Goal: Task Accomplishment & Management: Use online tool/utility

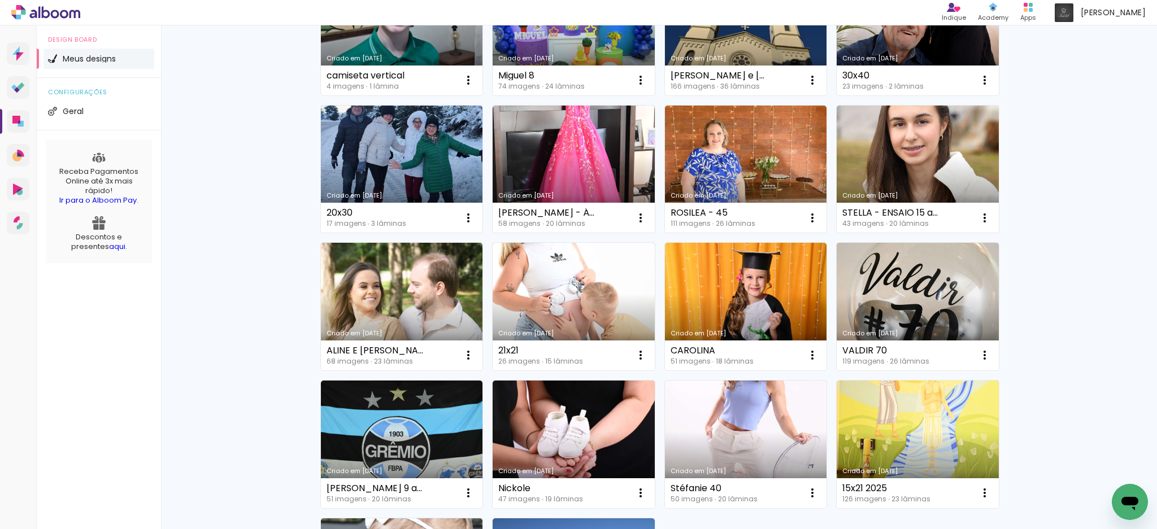
scroll to position [527, 0]
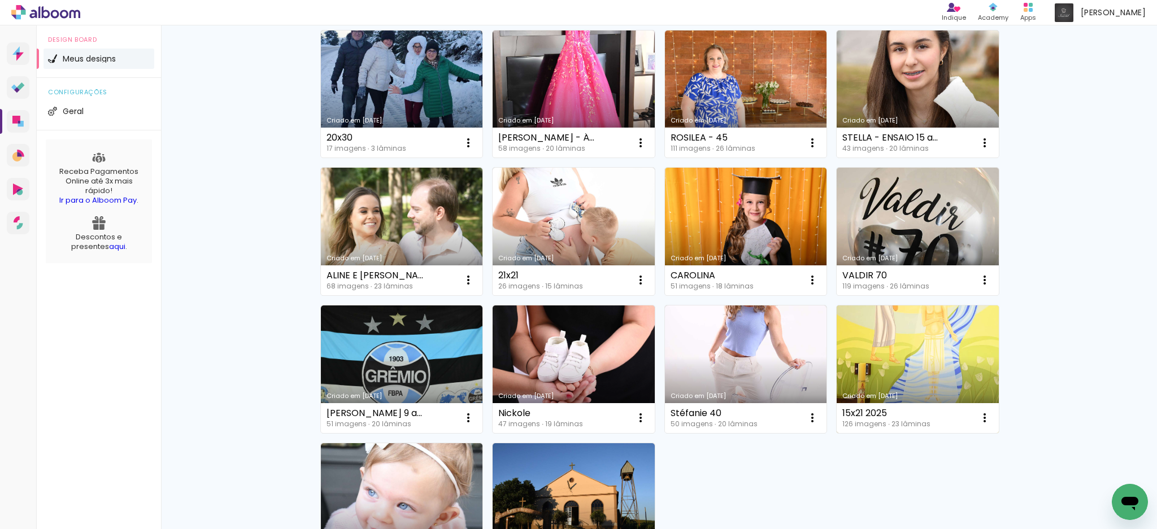
click at [948, 366] on link "Criado em [DATE]" at bounding box center [918, 370] width 162 height 128
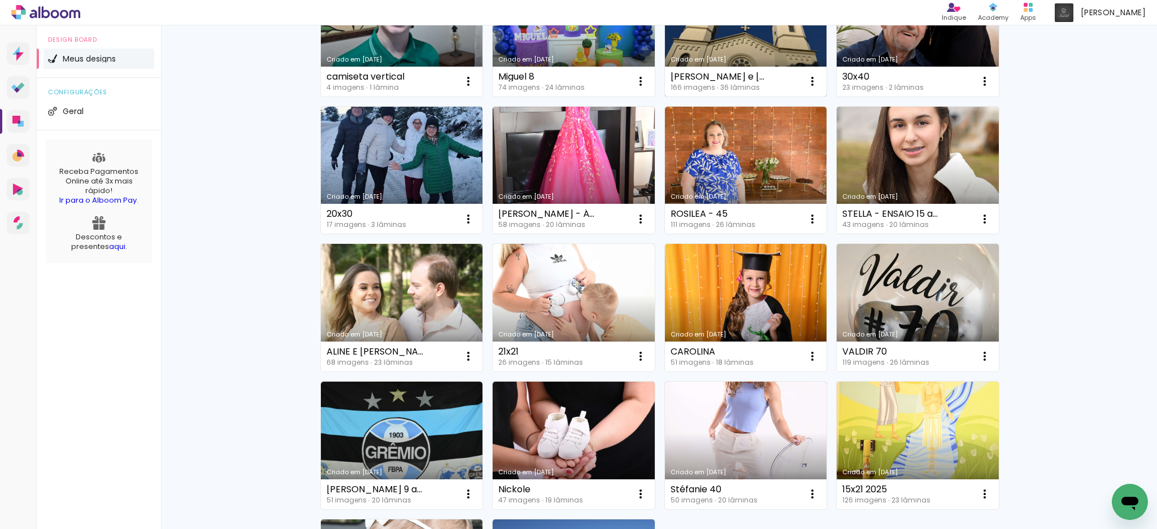
scroll to position [452, 0]
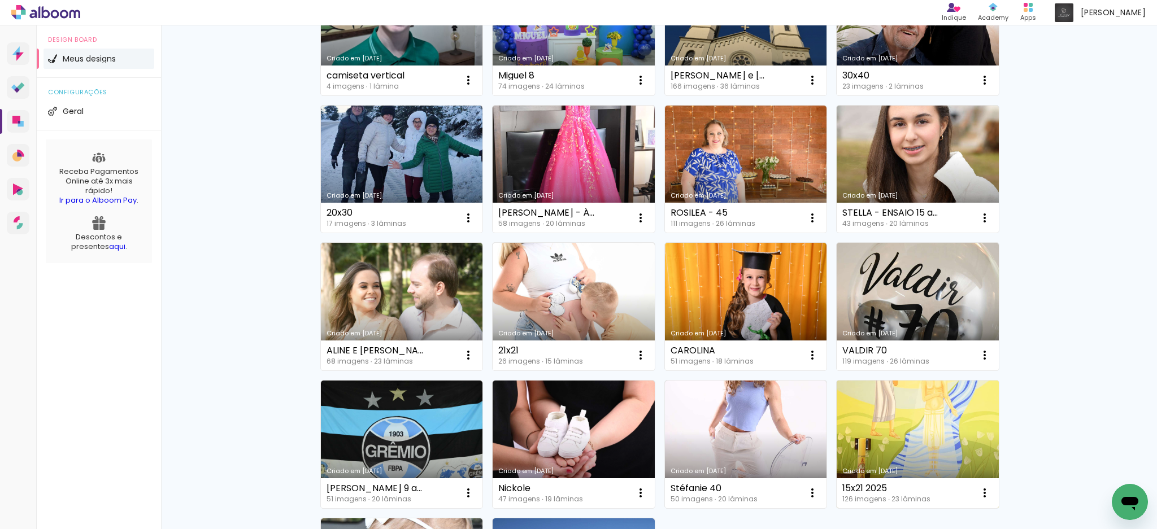
click at [945, 442] on link "Criado em [DATE]" at bounding box center [918, 445] width 162 height 128
